Goal: Task Accomplishment & Management: Use online tool/utility

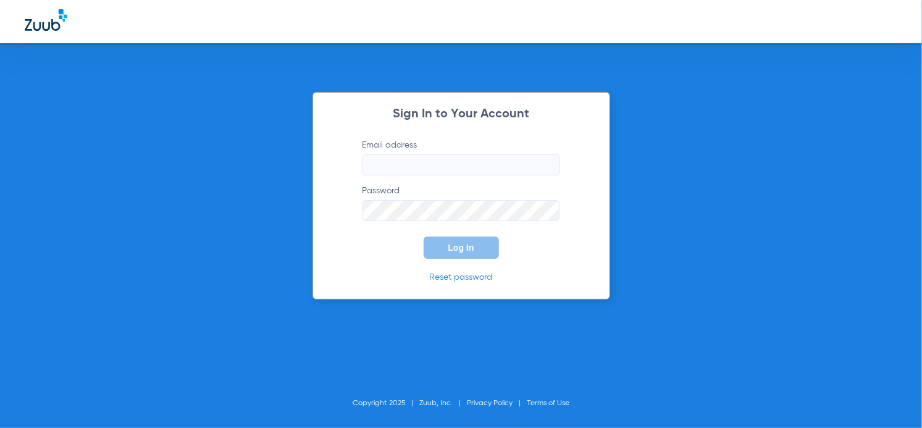
type input "[PERSON_NAME][EMAIL_ADDRESS][DOMAIN_NAME]"
click at [469, 240] on button "Log In" at bounding box center [461, 247] width 75 height 22
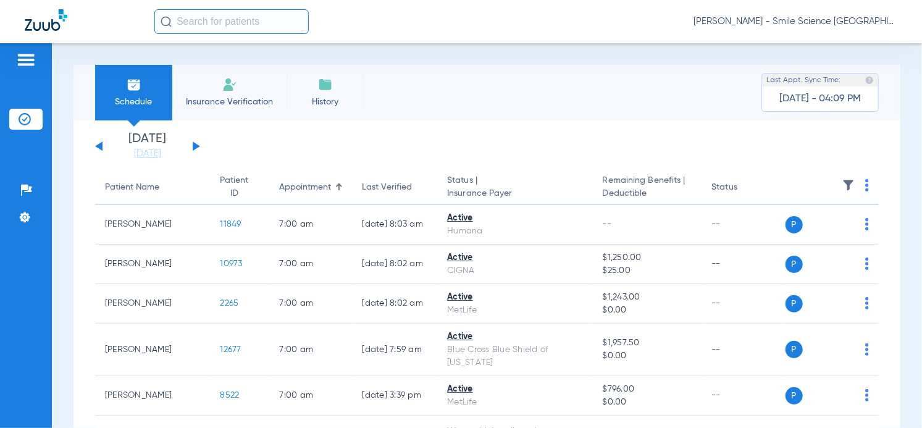
click at [182, 25] on input "text" at bounding box center [231, 21] width 154 height 25
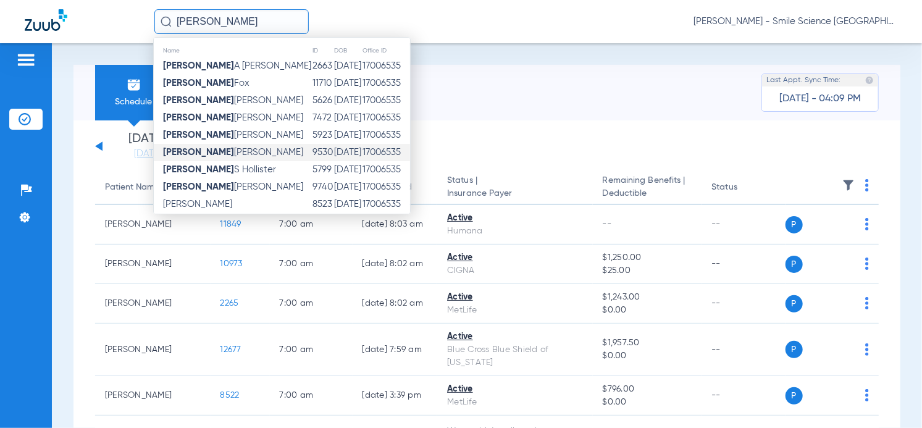
type input "[PERSON_NAME]"
click at [217, 155] on span "[PERSON_NAME]" at bounding box center [233, 152] width 140 height 9
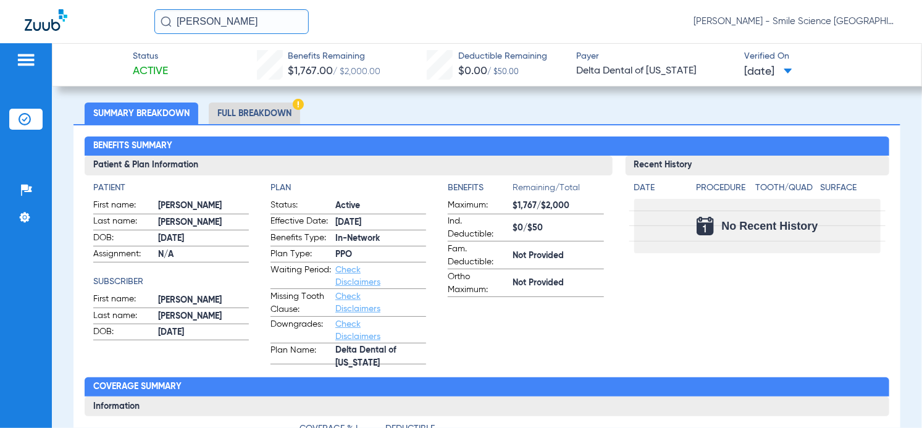
scroll to position [112, 0]
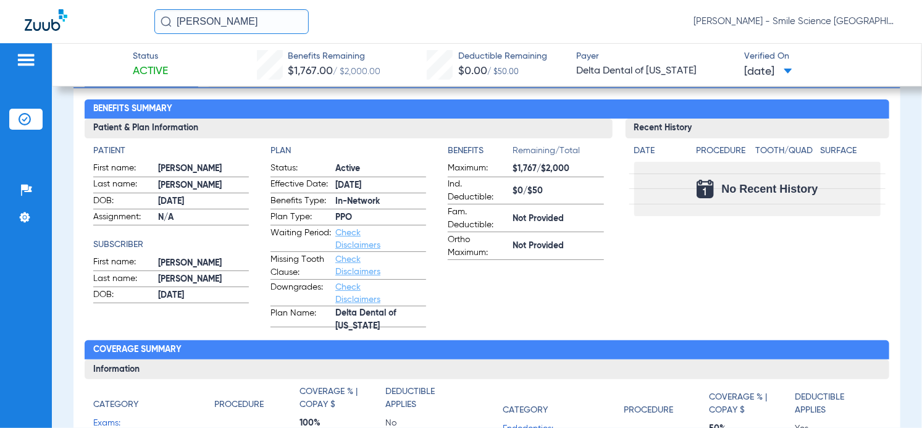
drag, startPoint x: 229, startPoint y: 24, endPoint x: 91, endPoint y: 22, distance: 138.3
click at [91, 22] on div "[PERSON_NAME] [PERSON_NAME] - Smile Science [GEOGRAPHIC_DATA]" at bounding box center [461, 21] width 922 height 43
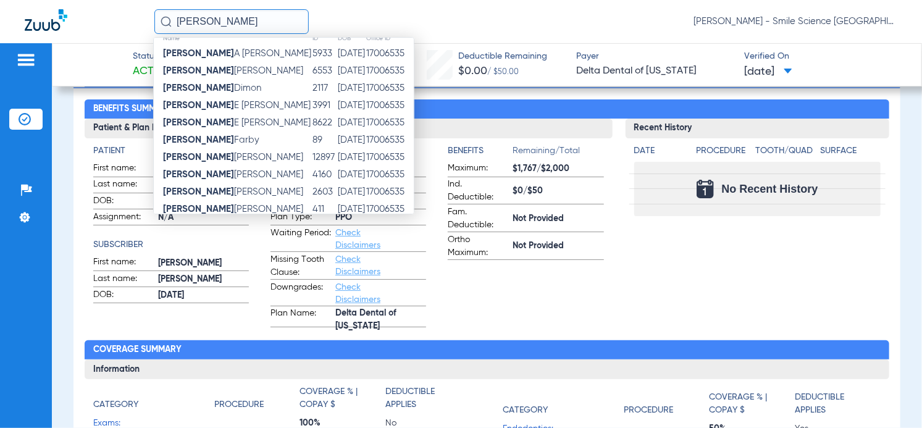
scroll to position [0, 0]
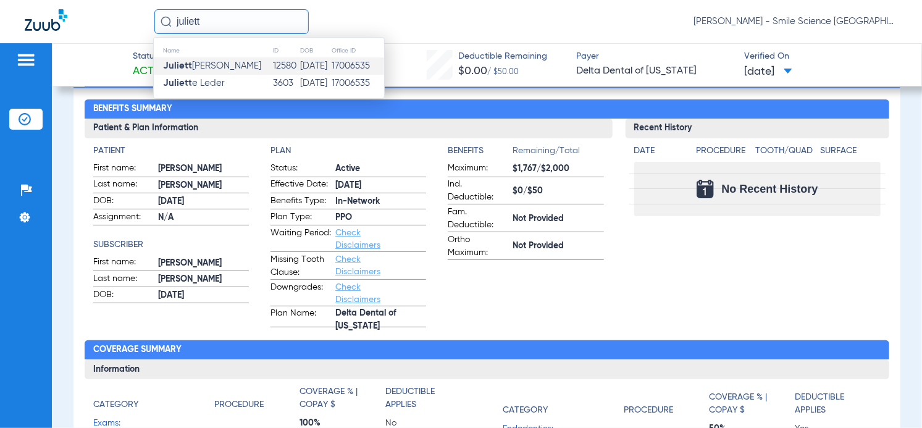
type input "juliett"
click at [222, 67] on span "Juliett [PERSON_NAME]" at bounding box center [212, 65] width 98 height 9
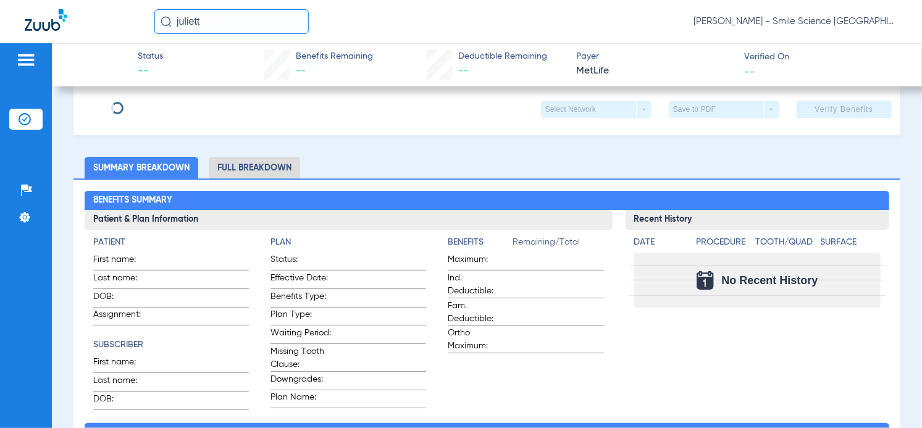
scroll to position [203, 0]
